Goal: Transaction & Acquisition: Purchase product/service

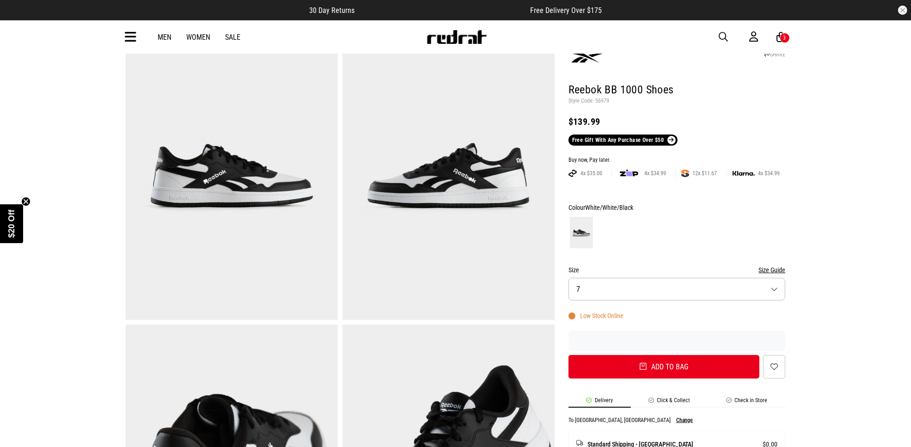
click at [122, 33] on div "Men Women Sale Sign in New Back Footwear Back Mens Back Womens Back Youth & Kid…" at bounding box center [455, 36] width 675 height 33
click at [135, 36] on icon at bounding box center [131, 37] width 12 height 15
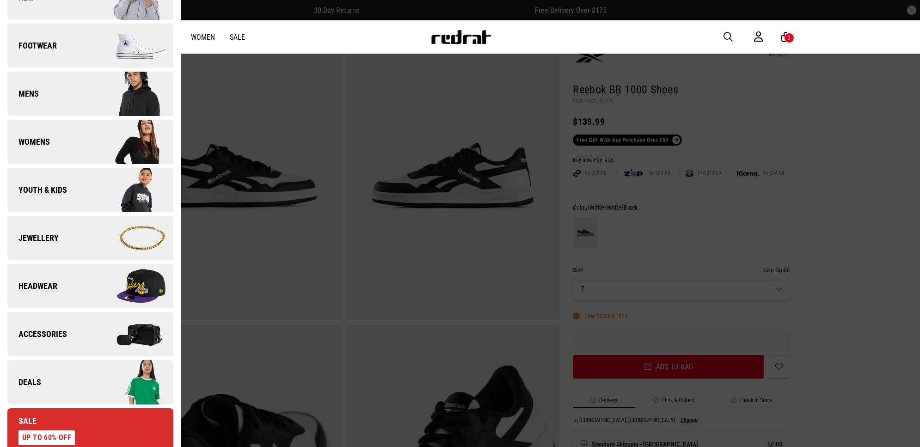
scroll to position [116, 0]
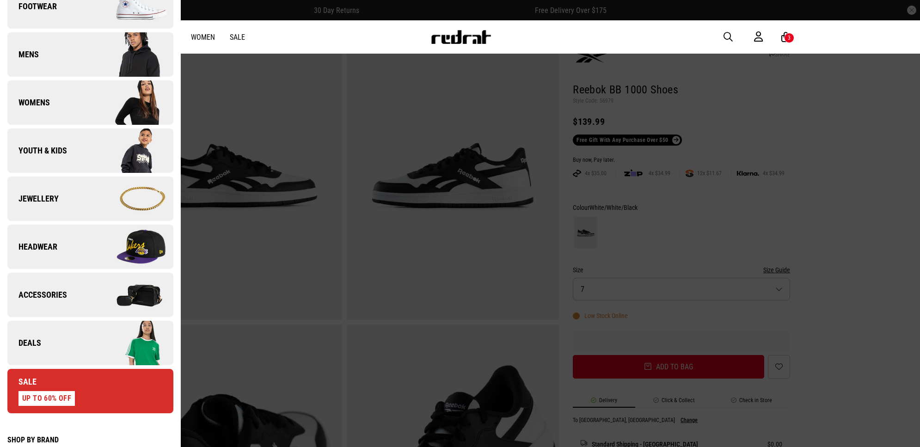
click at [100, 345] on img at bounding box center [131, 343] width 83 height 46
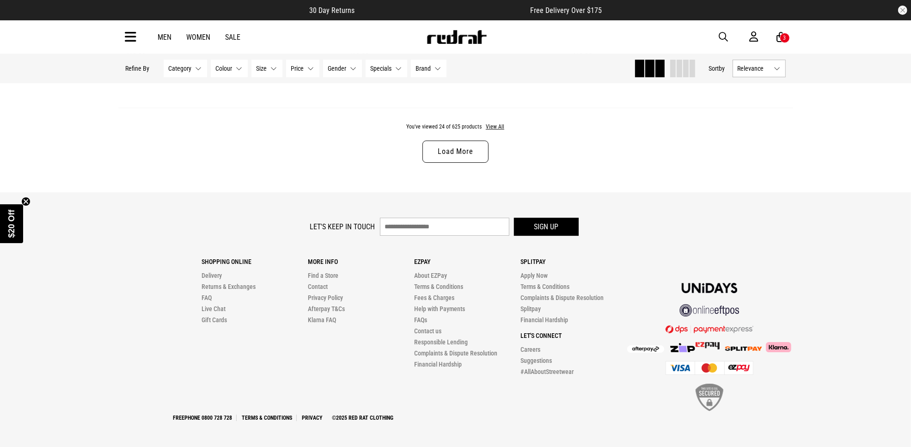
scroll to position [3045, 0]
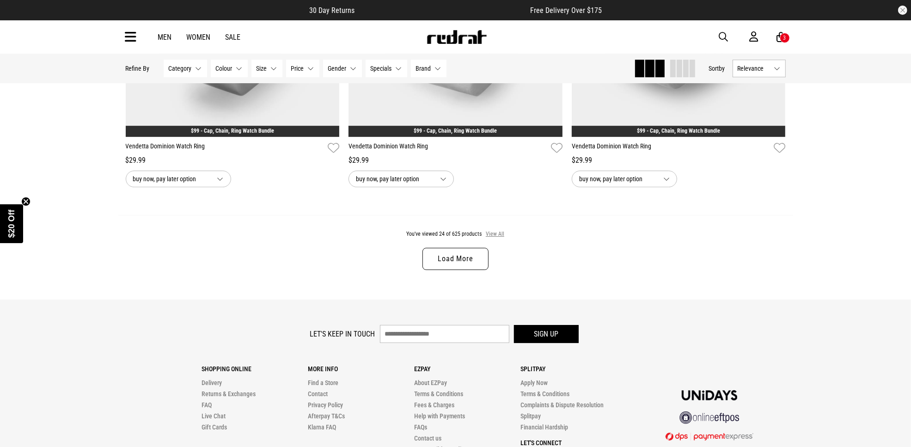
click at [502, 238] on div "You've viewed 24 of 625 products View All Load More" at bounding box center [455, 257] width 675 height 85
click at [501, 239] on button "View All" at bounding box center [494, 234] width 19 height 8
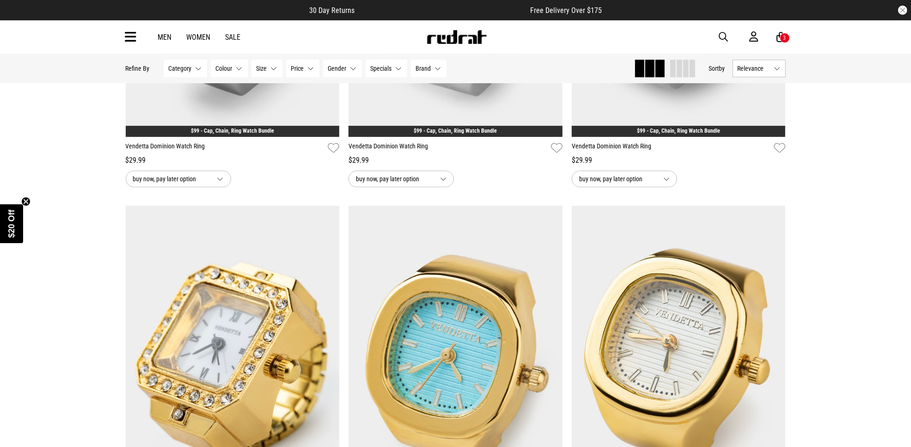
scroll to position [3219, 0]
